Goal: Transaction & Acquisition: Purchase product/service

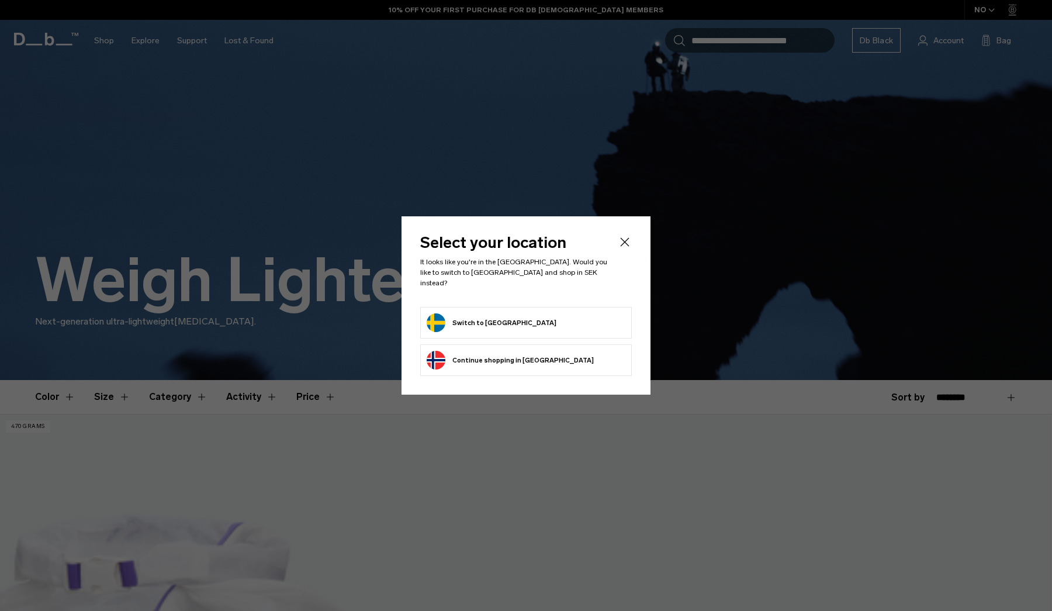
click at [626, 247] on icon "Close" at bounding box center [625, 242] width 14 height 14
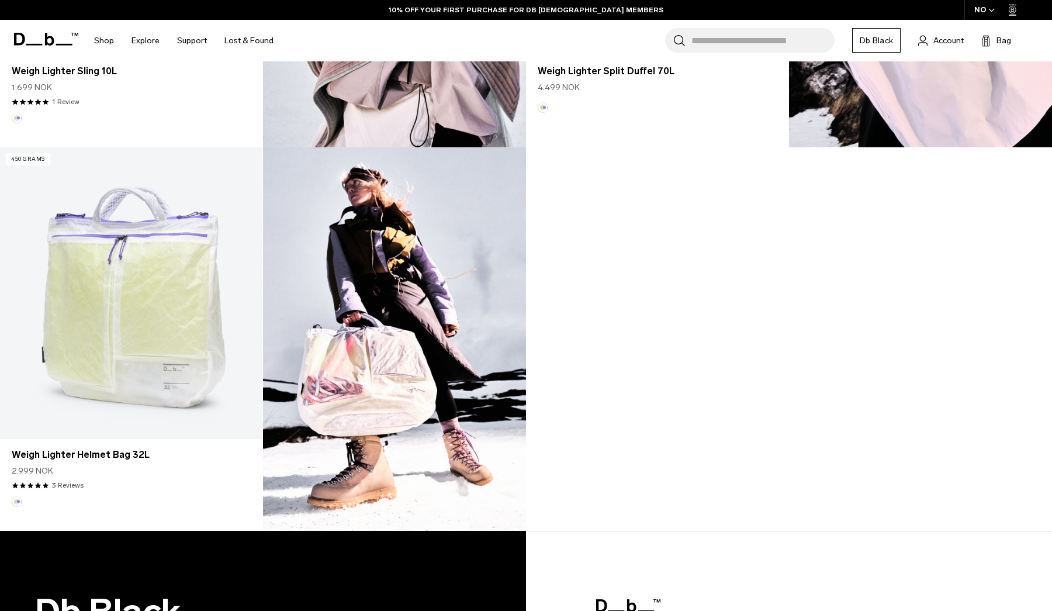
scroll to position [1034, 0]
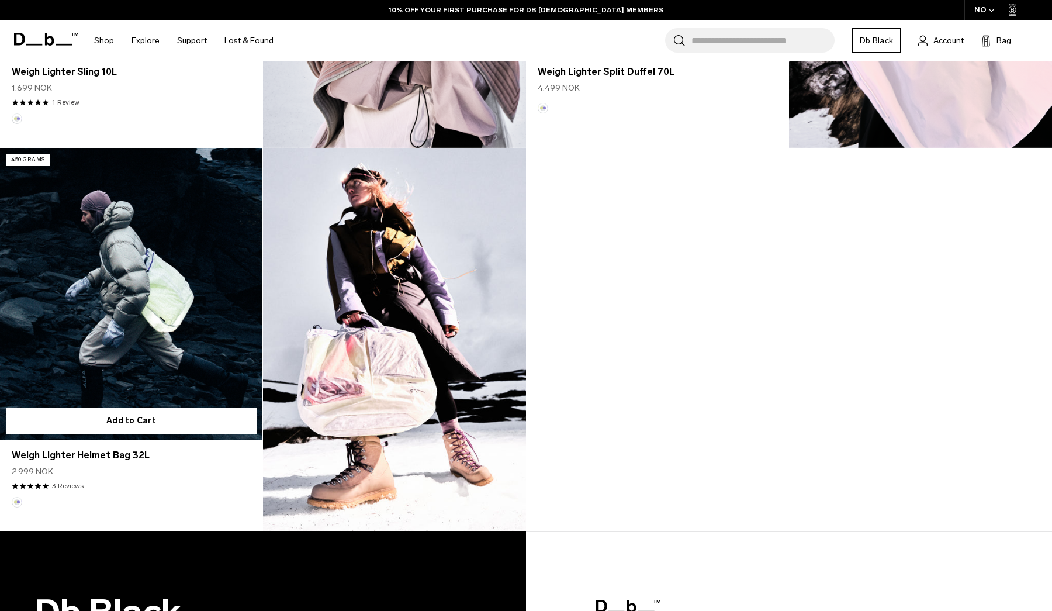
click at [194, 326] on link "Weigh Lighter Helmet Bag 32L" at bounding box center [131, 294] width 263 height 292
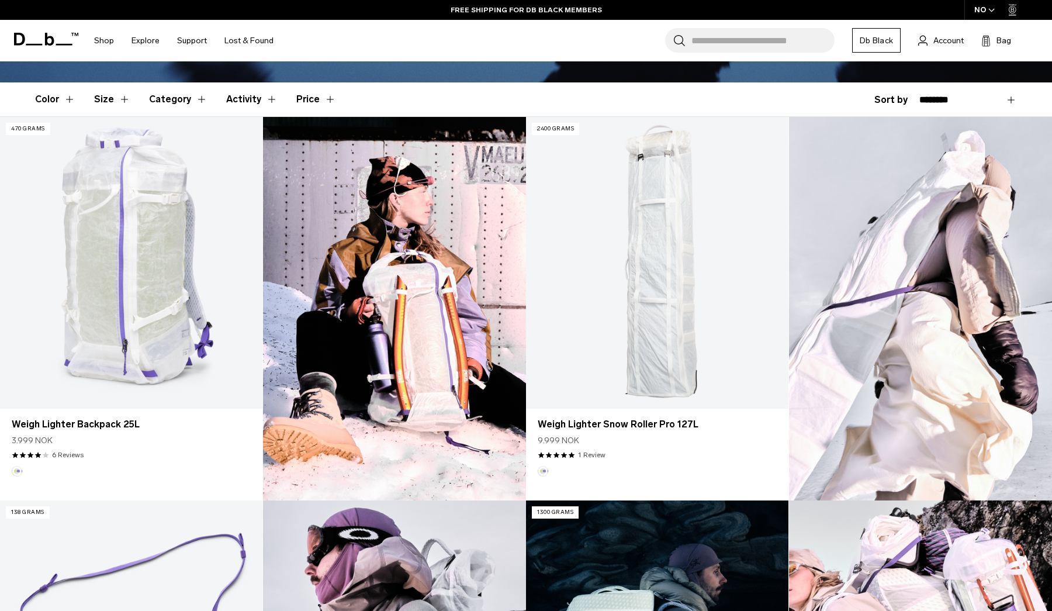
scroll to position [295, 0]
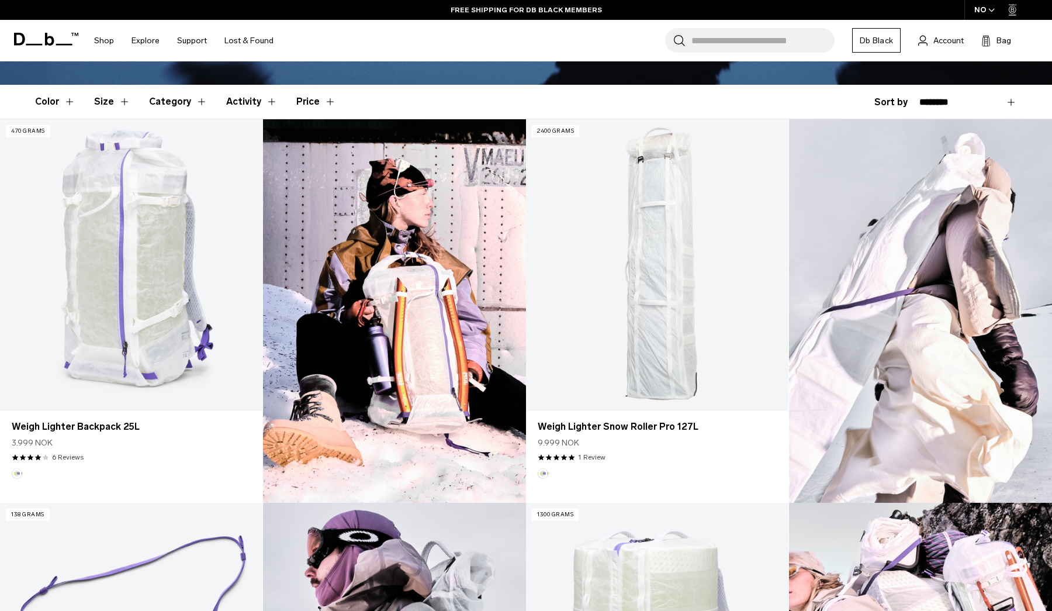
click at [934, 260] on img at bounding box center [920, 311] width 263 height 384
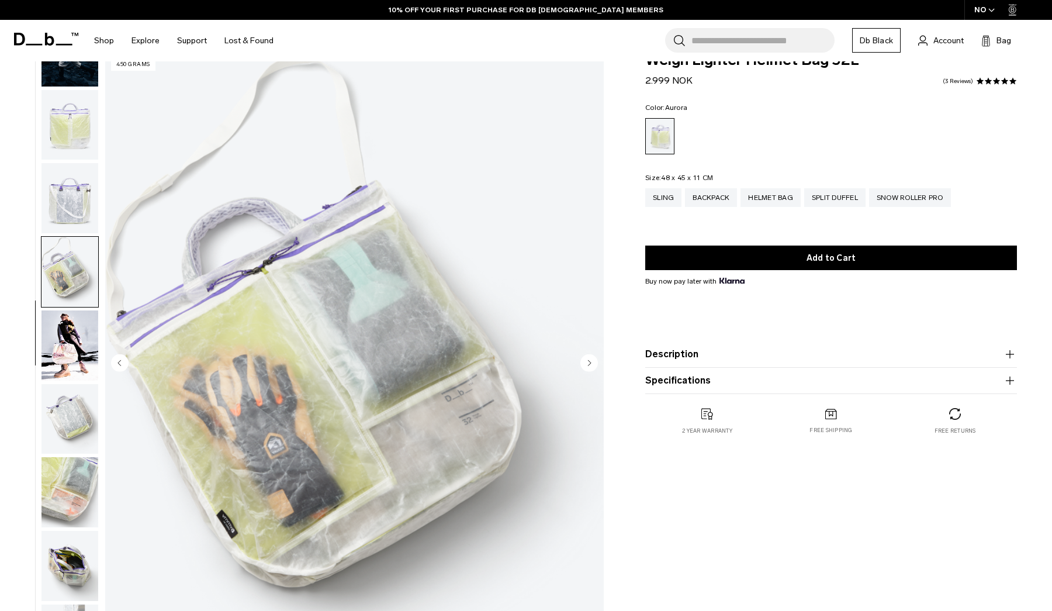
click at [64, 562] on img "button" at bounding box center [70, 566] width 57 height 70
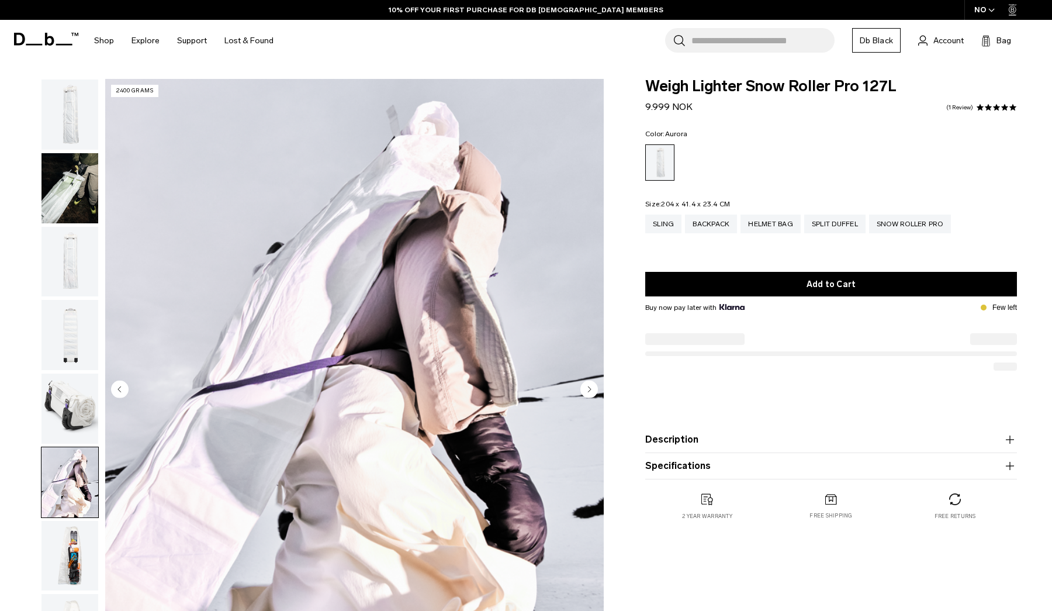
drag, startPoint x: 0, startPoint y: 0, endPoint x: 82, endPoint y: 559, distance: 564.9
click at [82, 560] on img "button" at bounding box center [70, 556] width 57 height 70
